Goal: Transaction & Acquisition: Purchase product/service

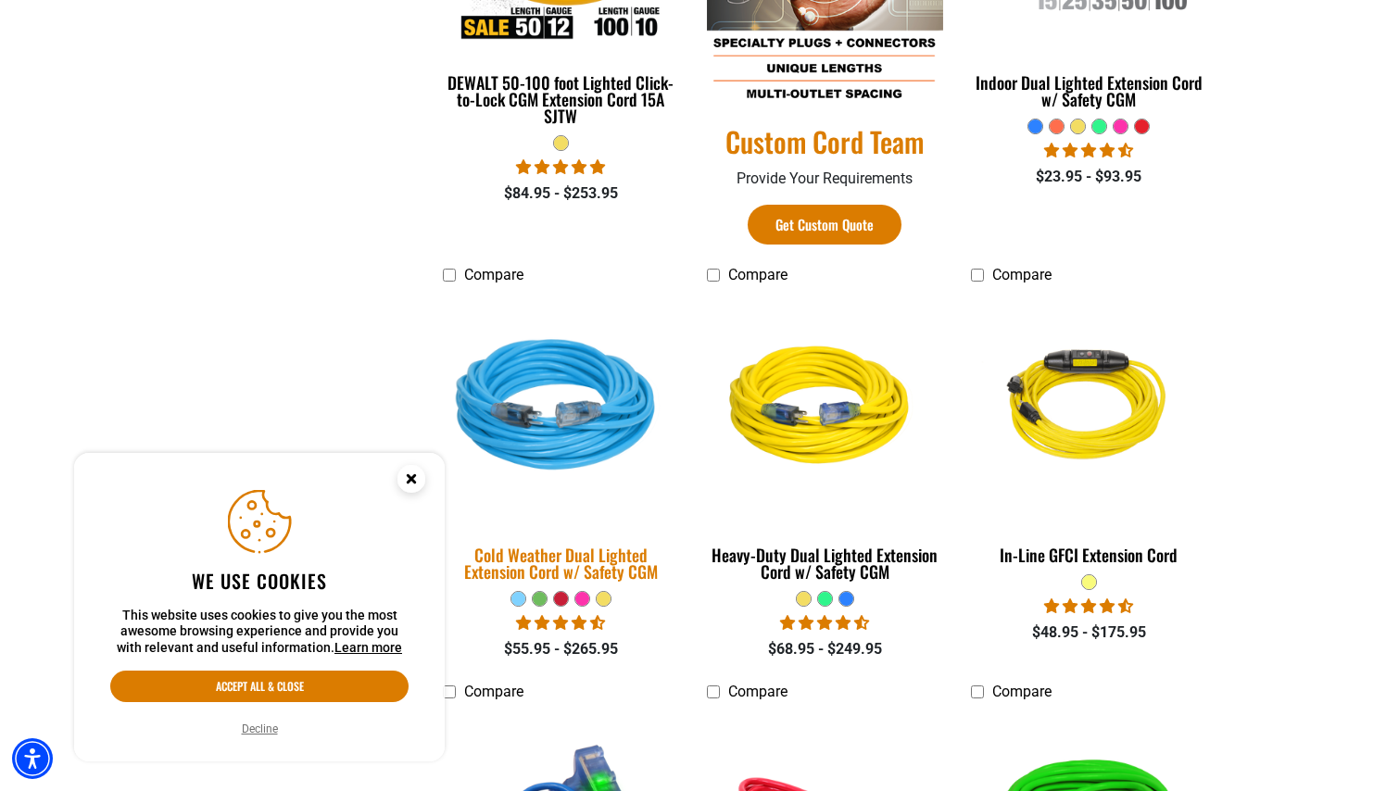
scroll to position [1168, 0]
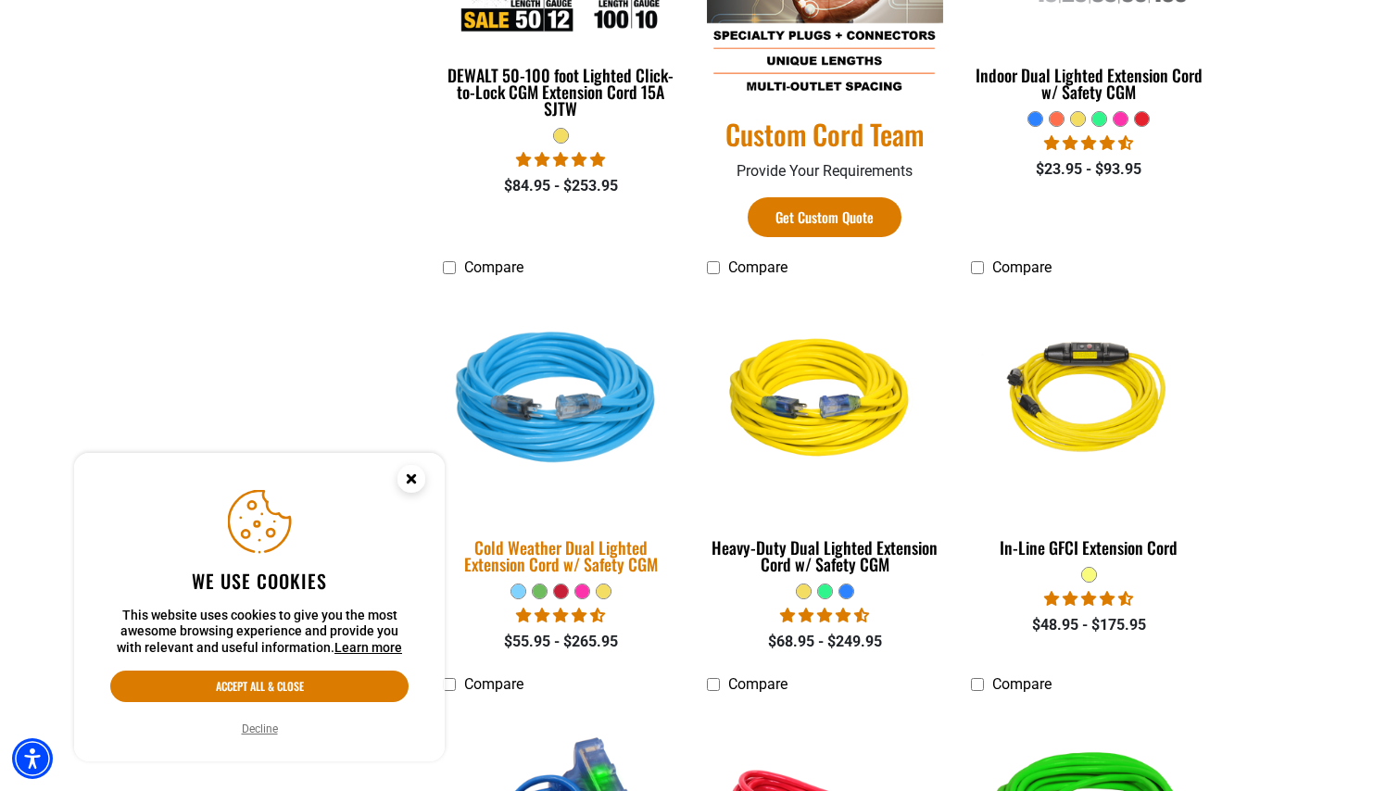
click at [601, 405] on img at bounding box center [561, 400] width 259 height 237
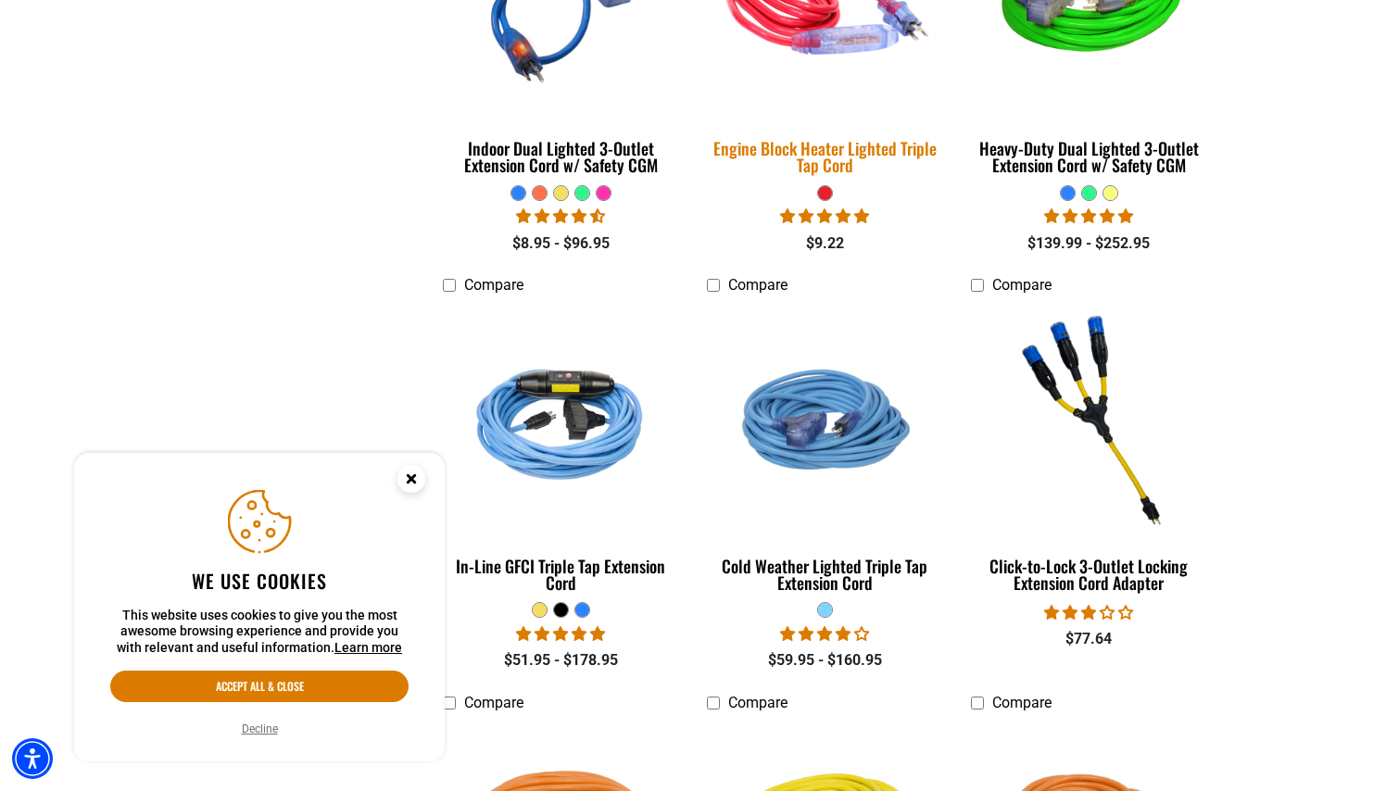
scroll to position [2021, 0]
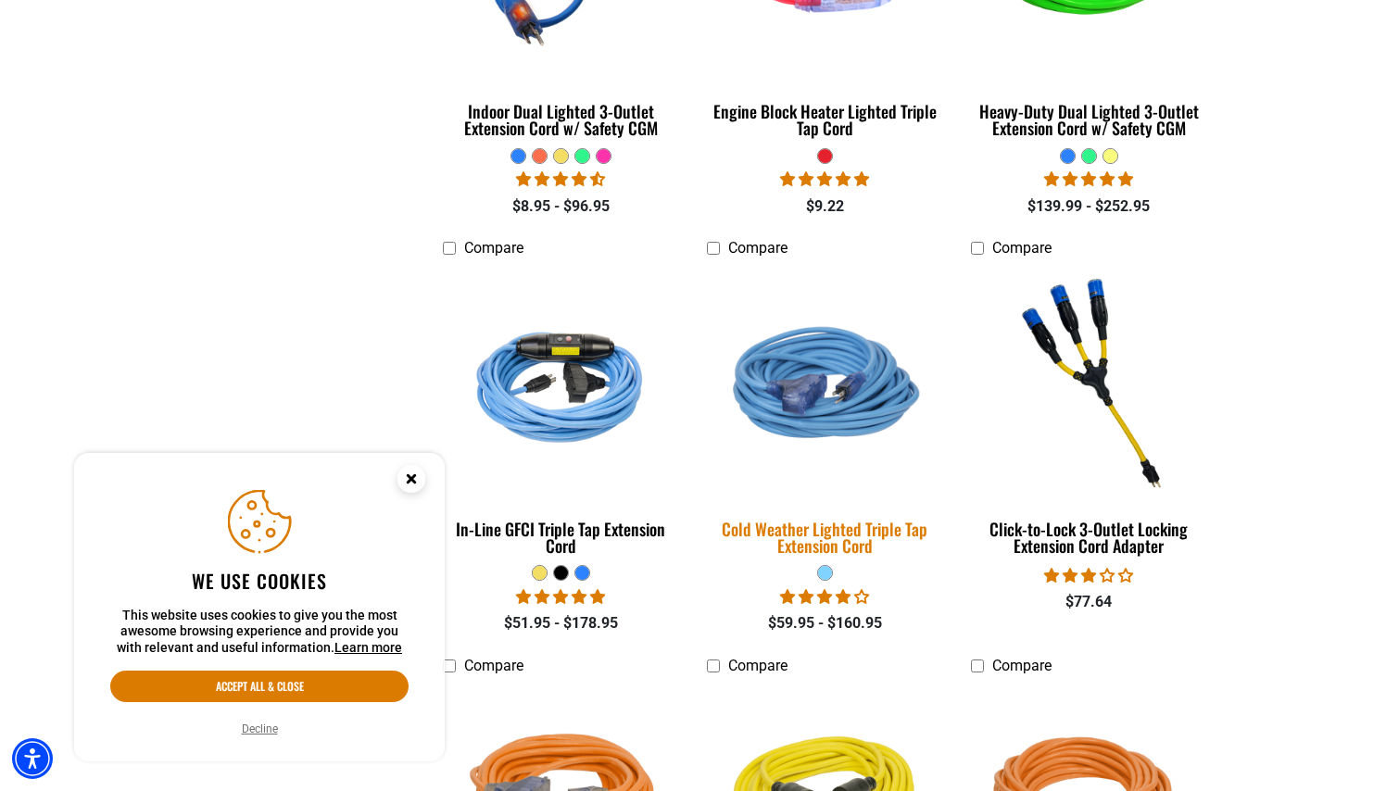
click at [813, 544] on div "Cold Weather Lighted Triple Tap Extension Cord" at bounding box center [825, 537] width 236 height 33
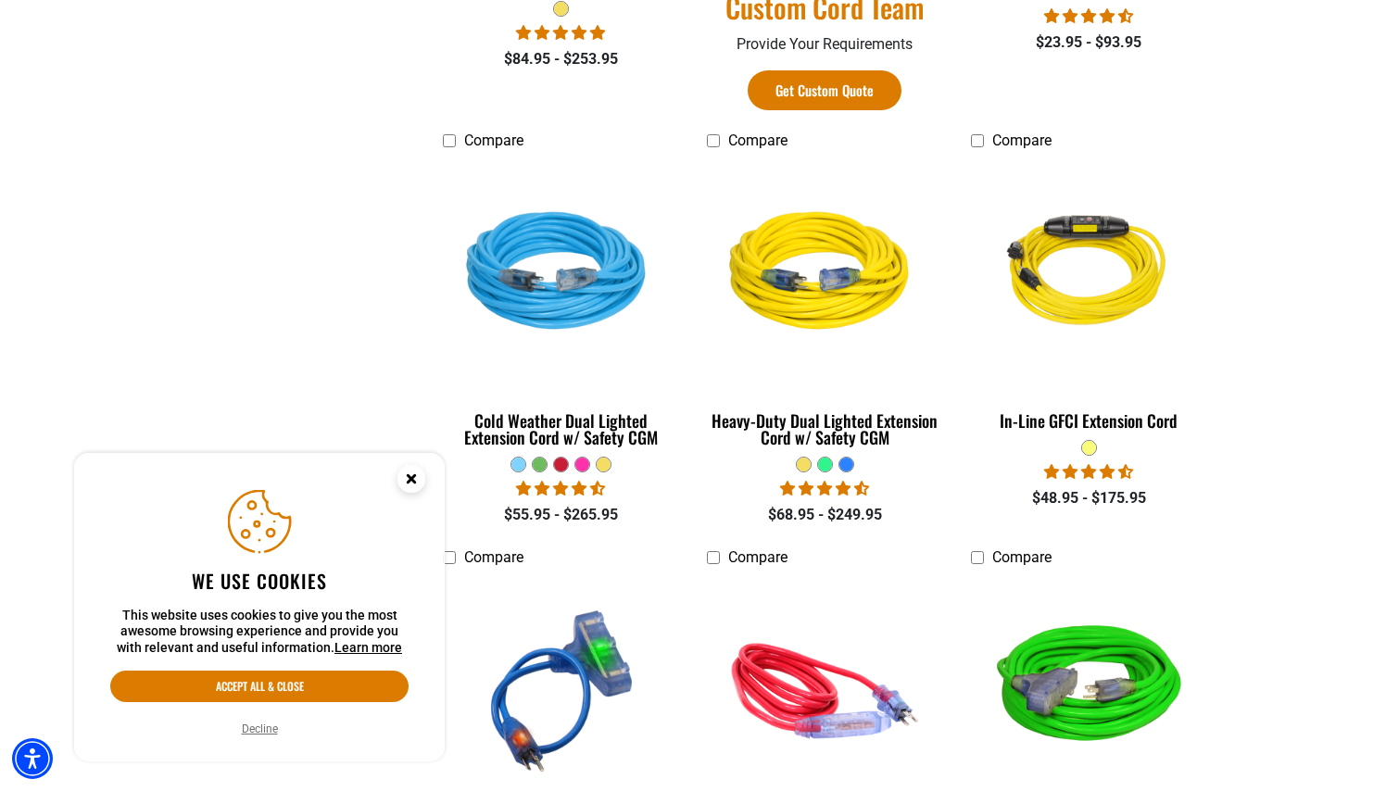
scroll to position [1304, 0]
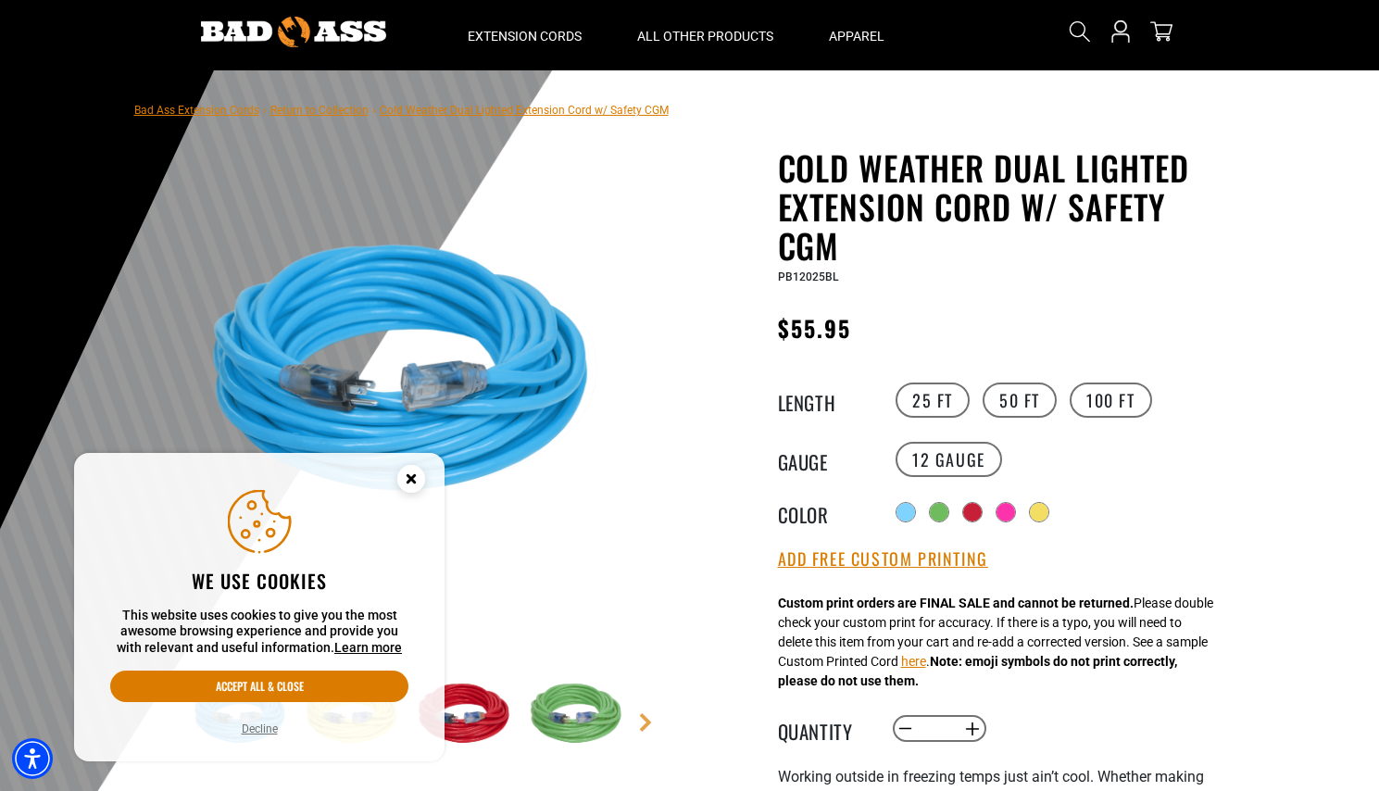
scroll to position [69, 0]
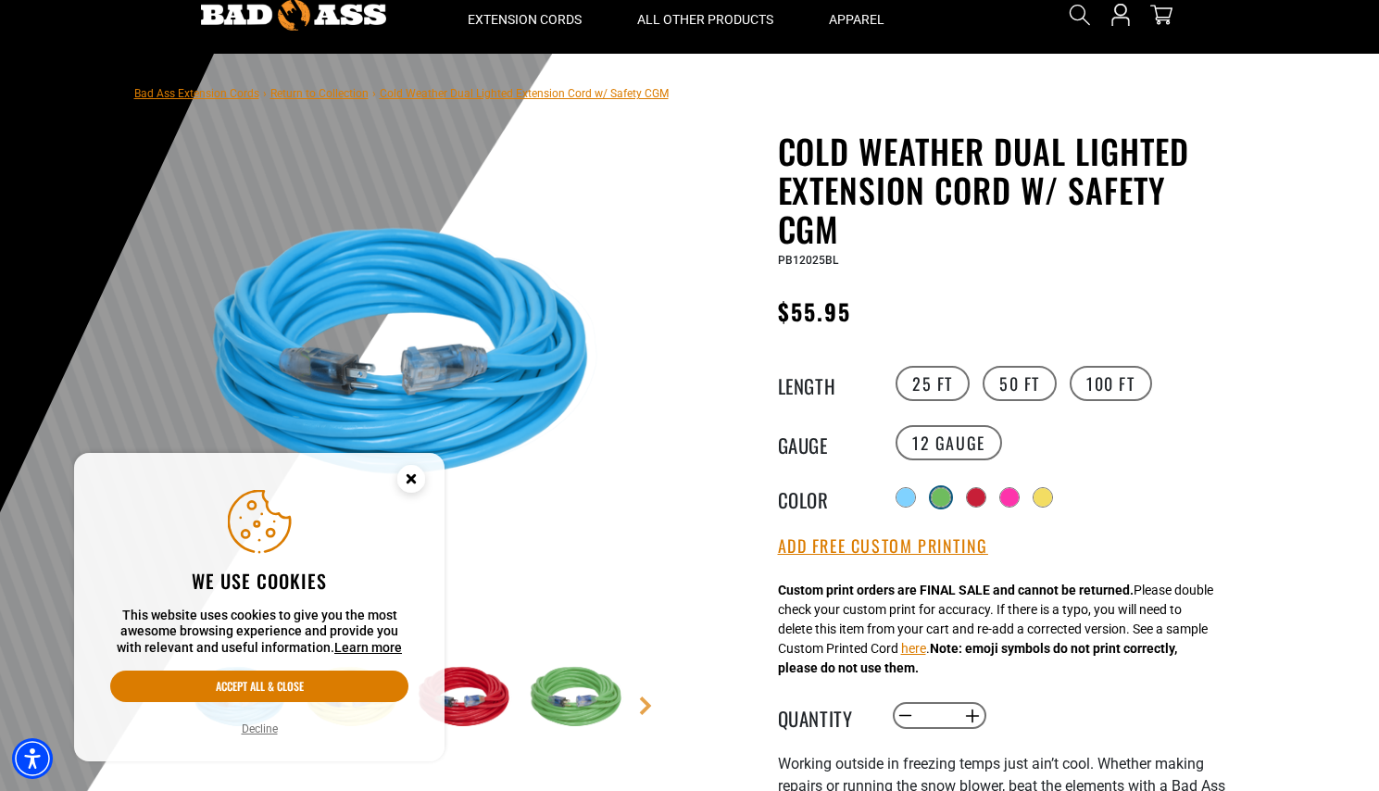
click at [945, 494] on div at bounding box center [941, 497] width 19 height 19
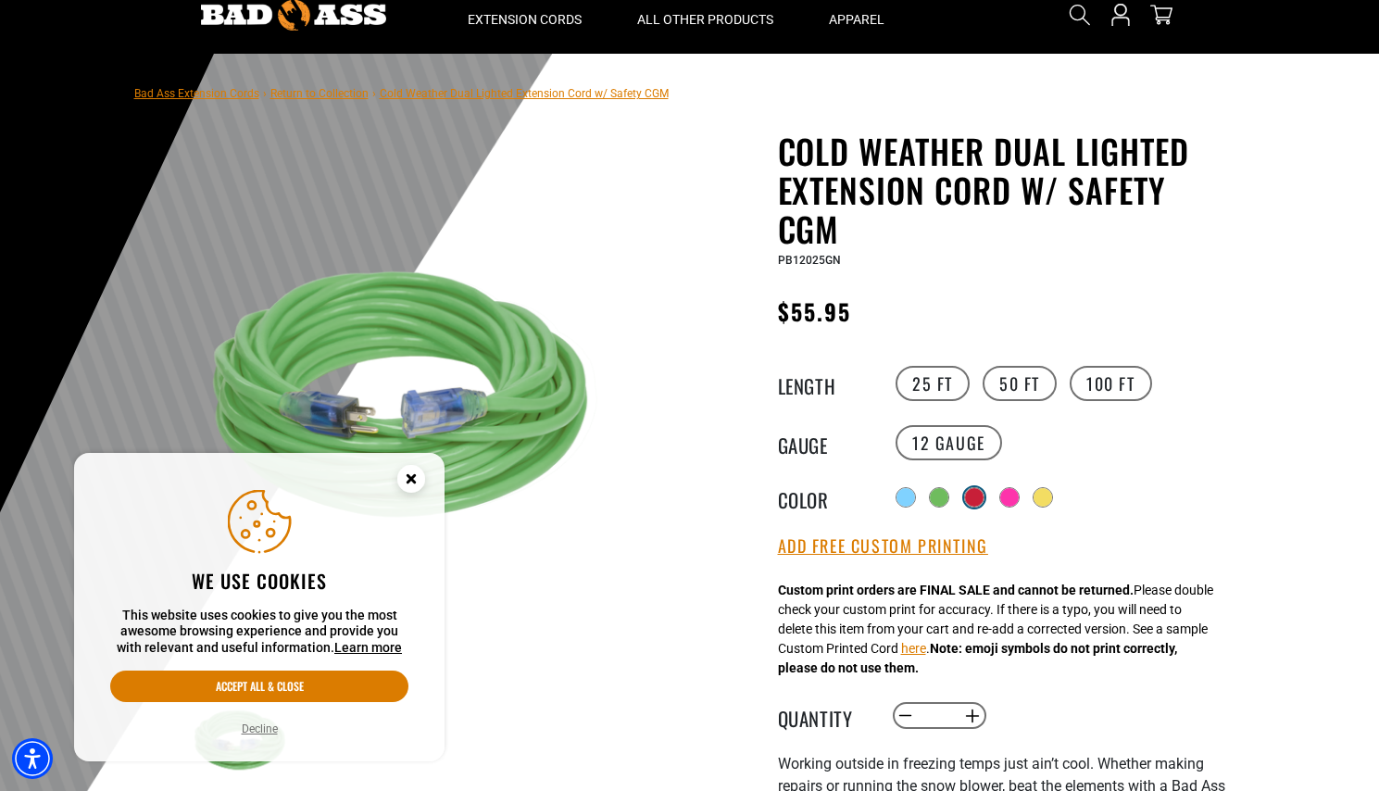
click at [975, 493] on div at bounding box center [974, 497] width 19 height 19
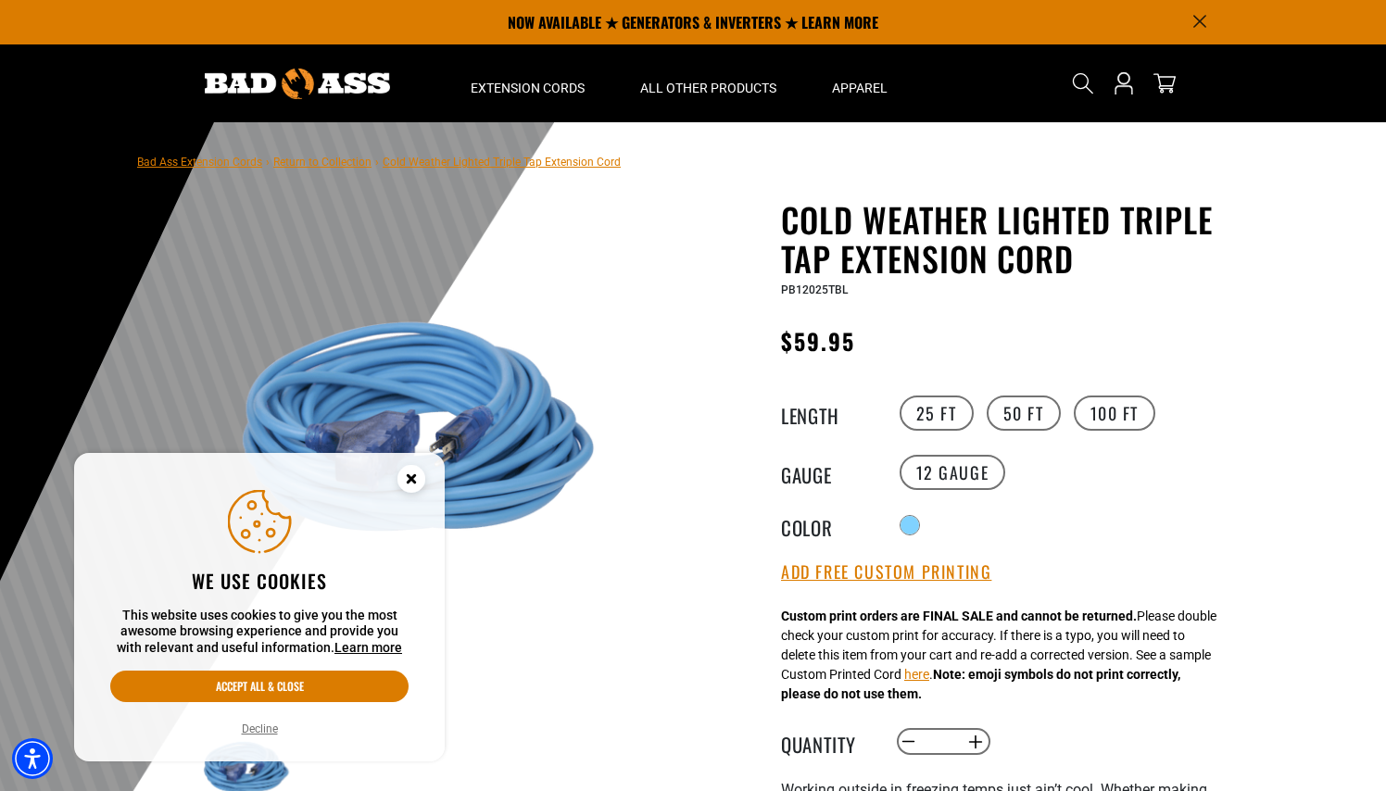
scroll to position [2, 0]
